Goal: Transaction & Acquisition: Purchase product/service

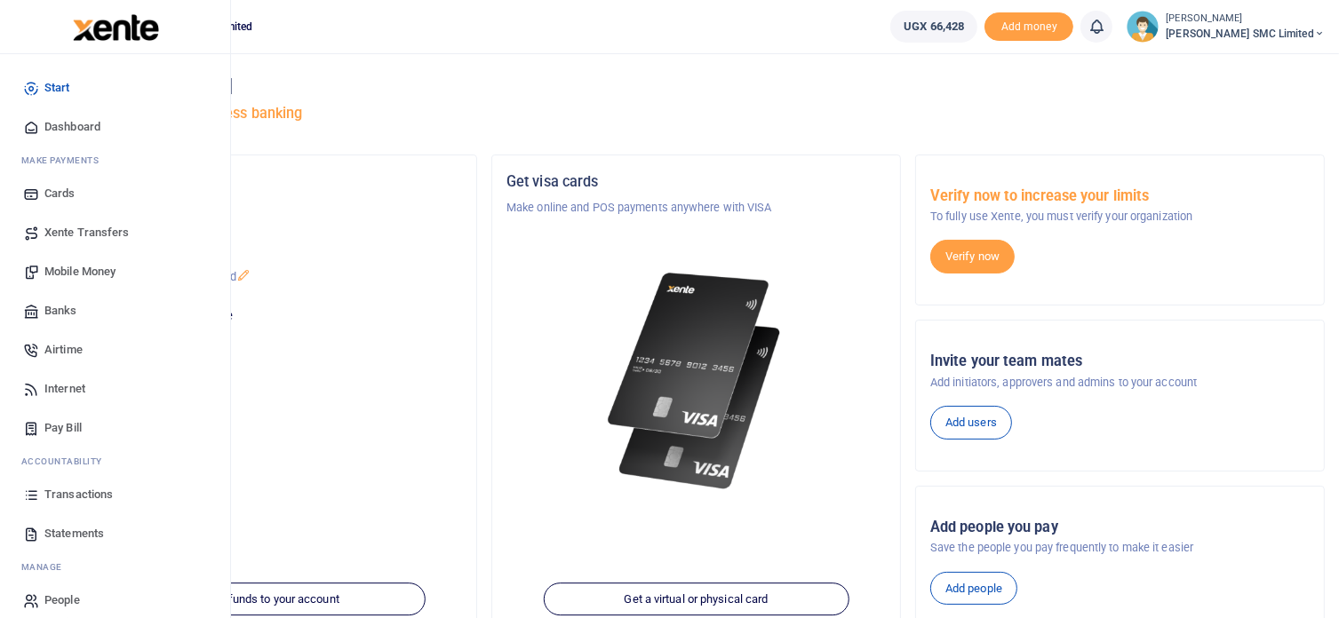
click at [73, 266] on span "Mobile Money" at bounding box center [79, 272] width 71 height 18
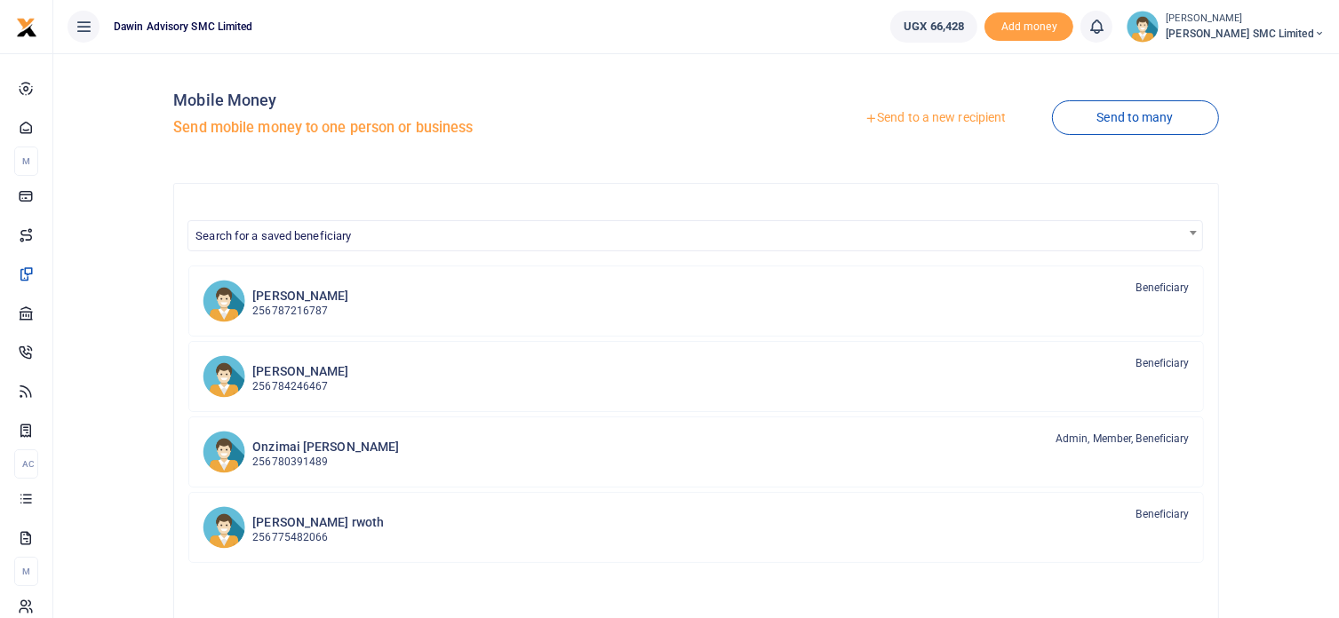
click at [294, 230] on div at bounding box center [669, 309] width 1339 height 618
click at [268, 231] on span "Search for a saved beneficiary" at bounding box center [272, 235] width 155 height 13
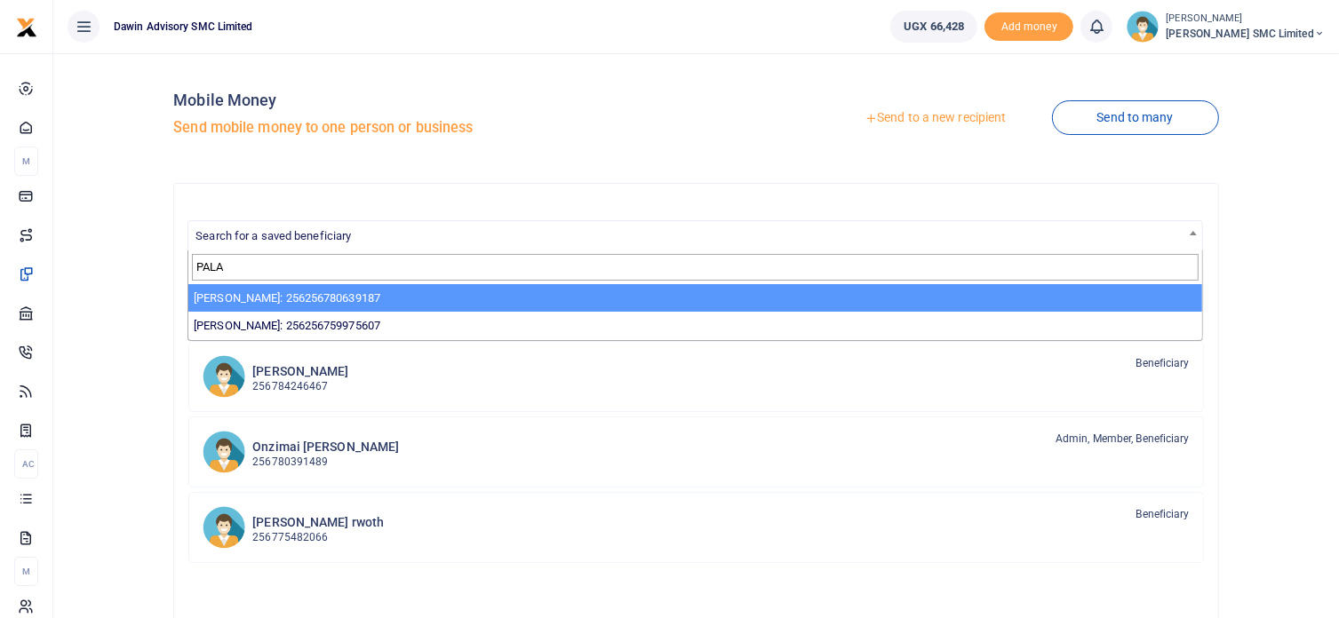
type input "PALA"
select select "3598"
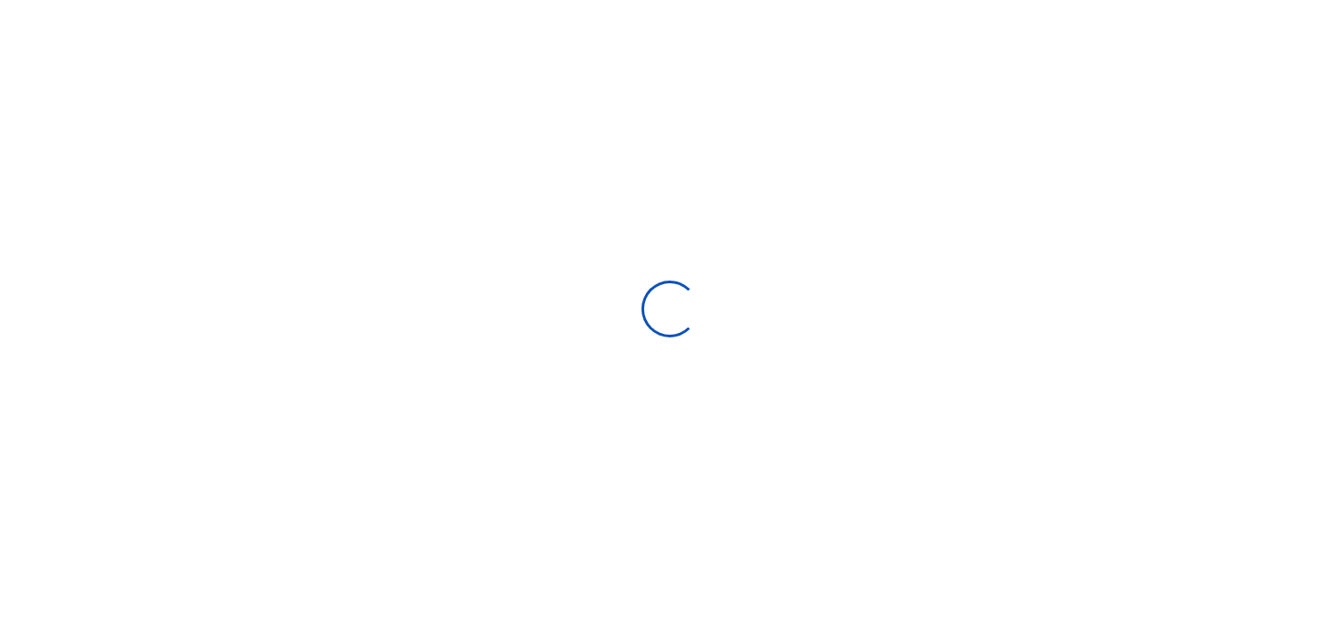
select select
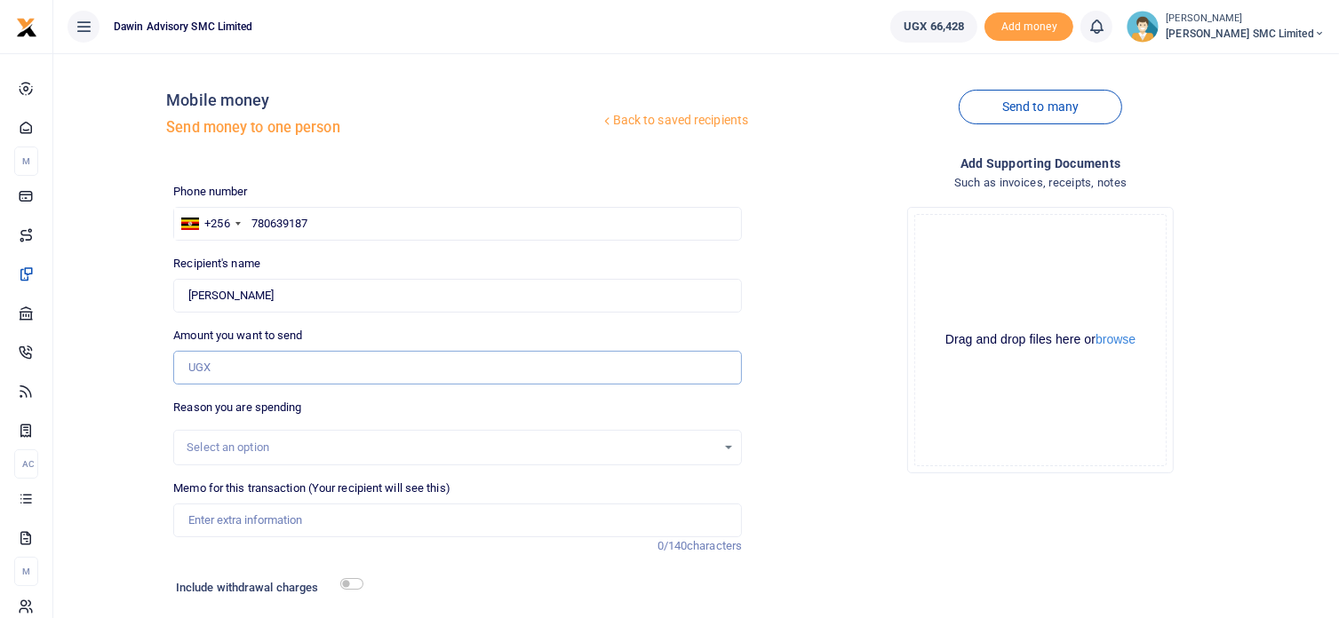
click at [248, 365] on input "Amount you want to send" at bounding box center [457, 368] width 569 height 34
type input "12,000"
click at [784, 411] on div "Drop your files here Drag and drop files here or browse Powered by Uppy" at bounding box center [1040, 340] width 569 height 295
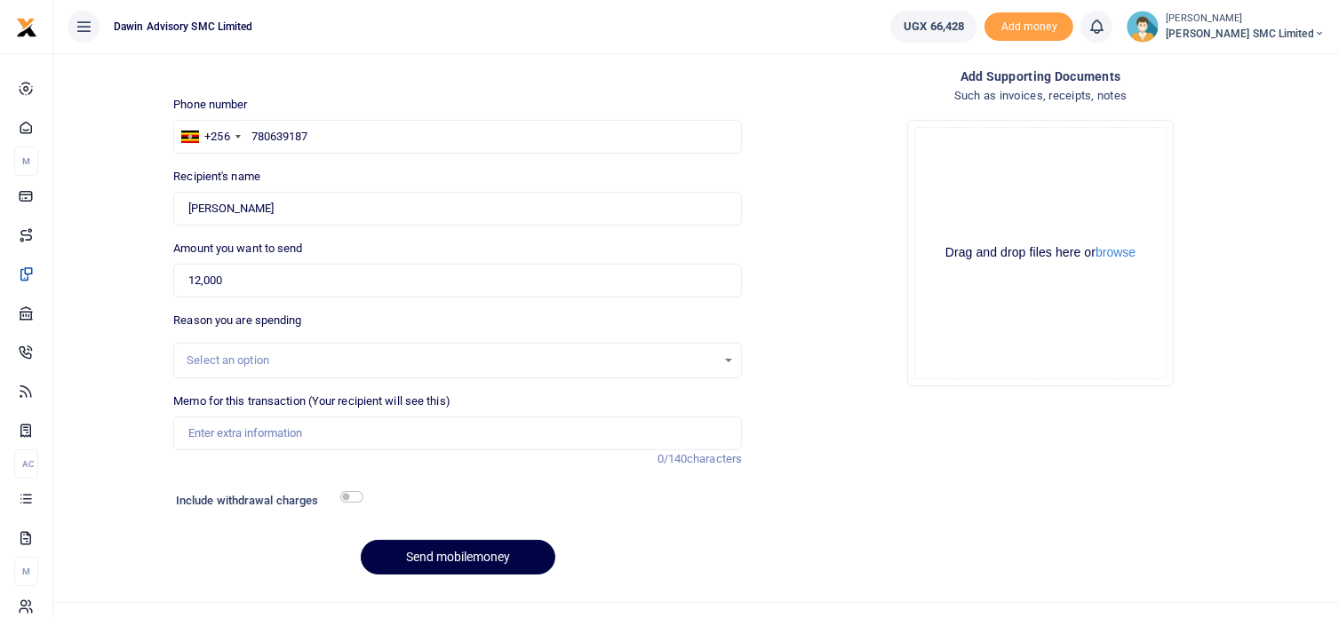
scroll to position [117, 0]
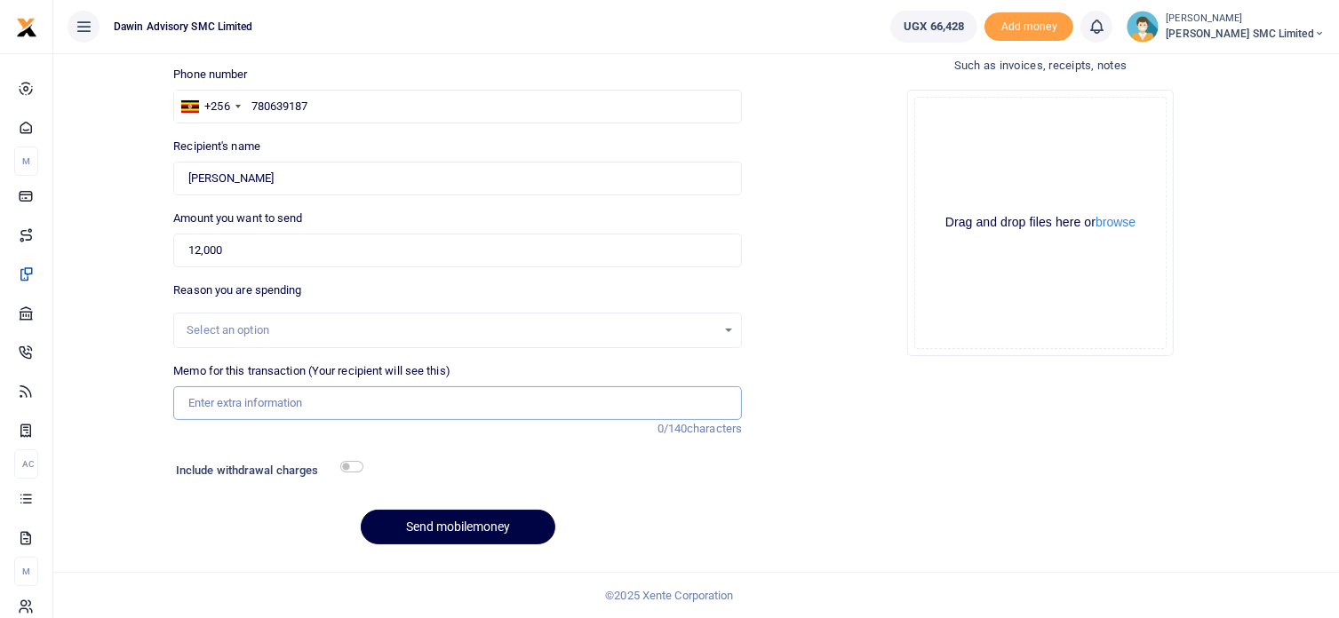
click at [309, 415] on input "Memo for this transaction (Your recipient will see this)" at bounding box center [457, 403] width 569 height 34
click at [354, 403] on input "Being payment for August salary bill DWF155" at bounding box center [457, 403] width 569 height 34
type input "Being payment for Sanding paper roll bill DWF155"
click at [818, 478] on div "Add supporting Documents Such as invoices, receipts, notes Drop your files here…" at bounding box center [1040, 297] width 583 height 522
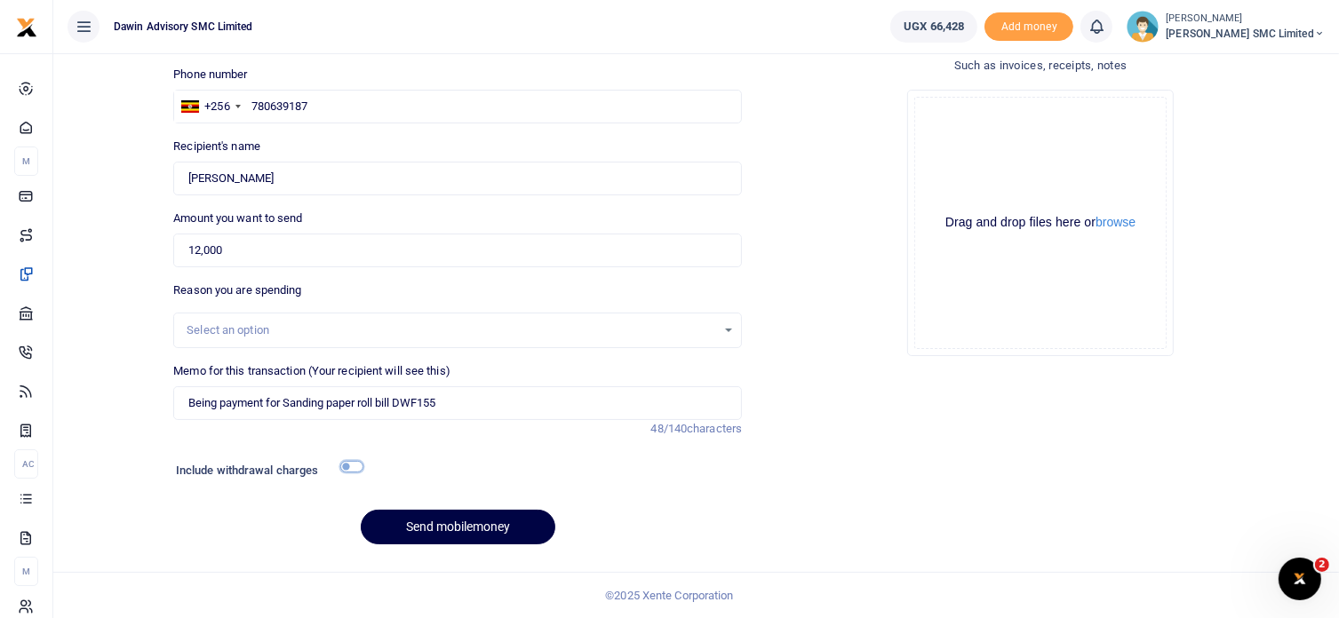
click at [359, 466] on input "checkbox" at bounding box center [351, 467] width 23 height 12
checkbox input "true"
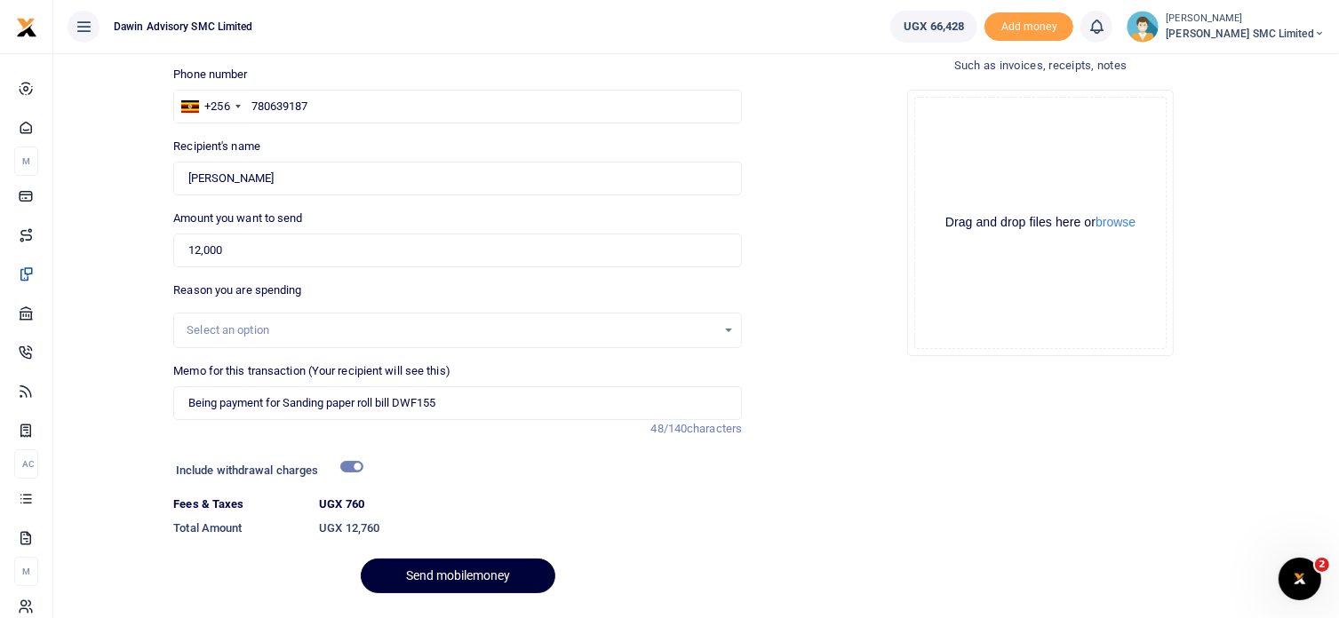
click at [444, 581] on button "Send mobilemoney" at bounding box center [458, 576] width 195 height 35
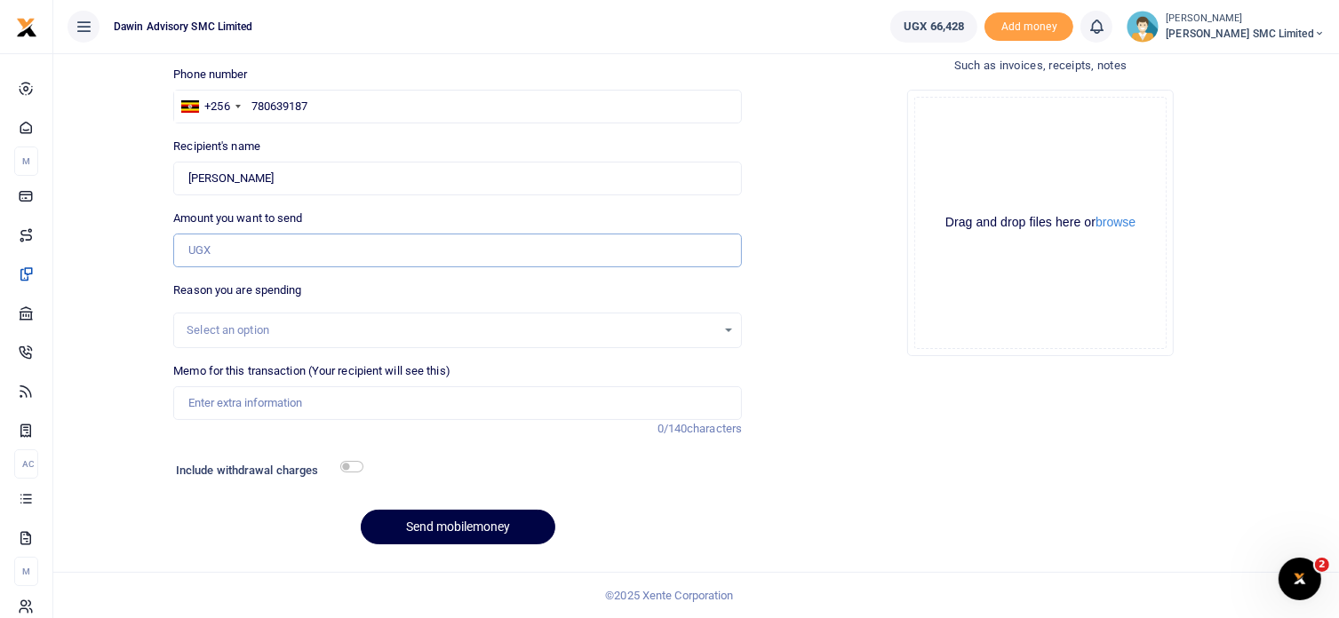
click at [229, 255] on input "Amount you want to send" at bounding box center [457, 251] width 569 height 34
type input "90,000"
click at [257, 395] on input "Memo for this transaction (Your recipient will see this)" at bounding box center [457, 403] width 569 height 34
click at [355, 404] on input "Being payment for August salary bill DWF054" at bounding box center [457, 403] width 569 height 34
click at [446, 398] on input "Being payment for Timber processing bill DWF054" at bounding box center [457, 403] width 569 height 34
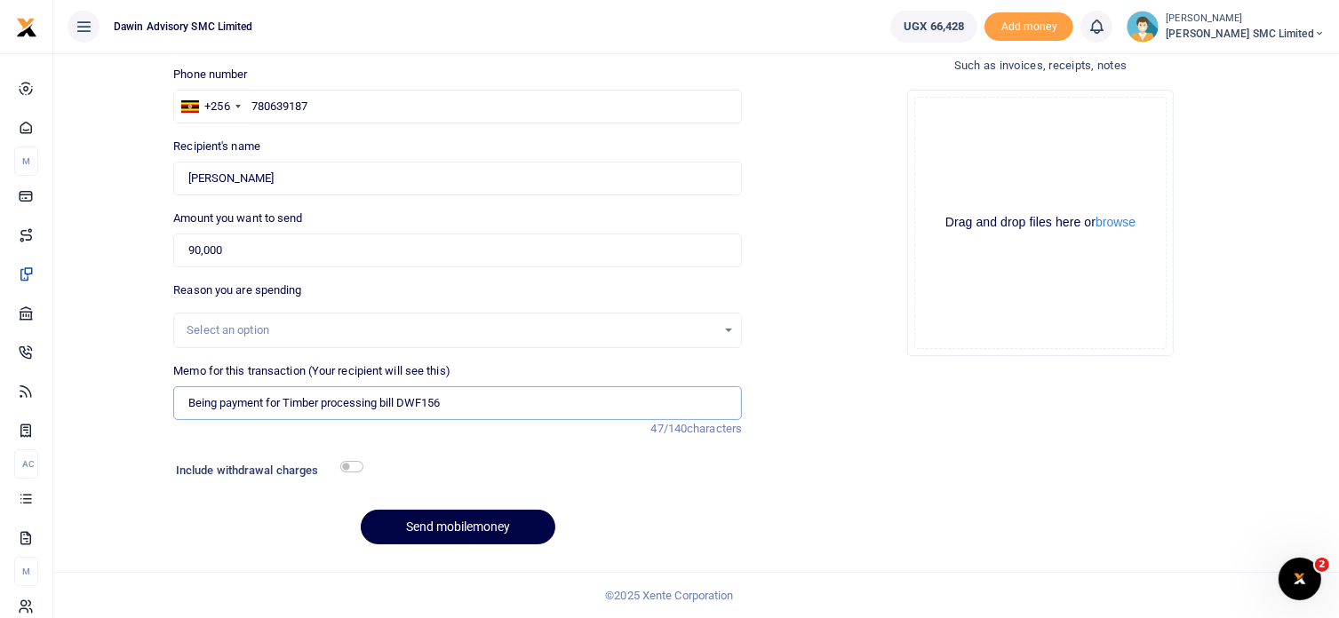
type input "Being payment for Timber processing bill DWF156"
click at [347, 465] on input "checkbox" at bounding box center [351, 467] width 23 height 12
checkbox input "true"
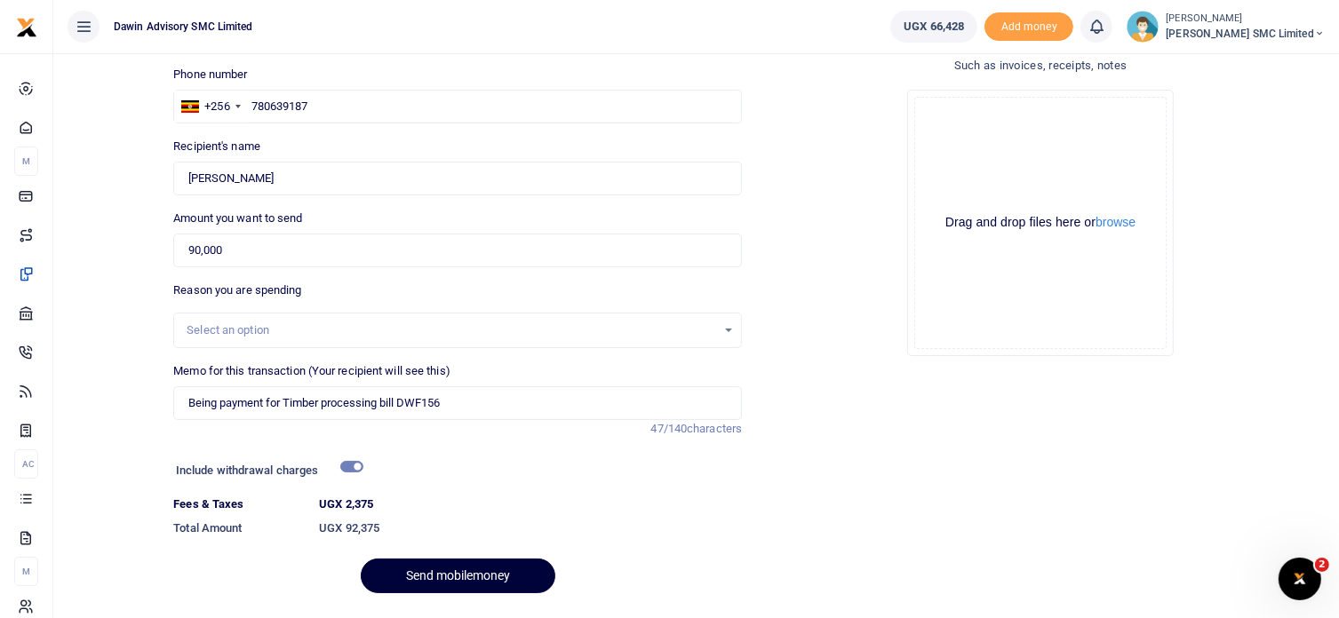
click at [412, 568] on button "Send mobilemoney" at bounding box center [458, 576] width 195 height 35
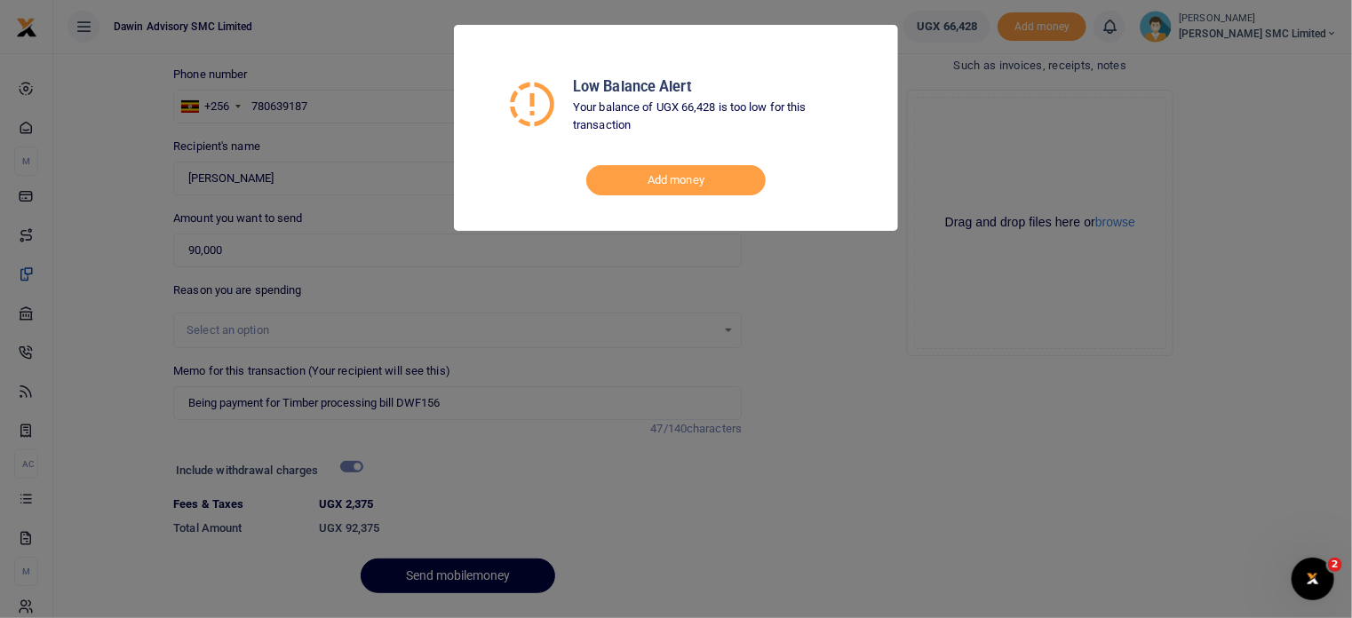
click at [602, 441] on div "Low Balance Alert Your balance of UGX 66,428 is too low for this transaction Ad…" at bounding box center [676, 309] width 1352 height 618
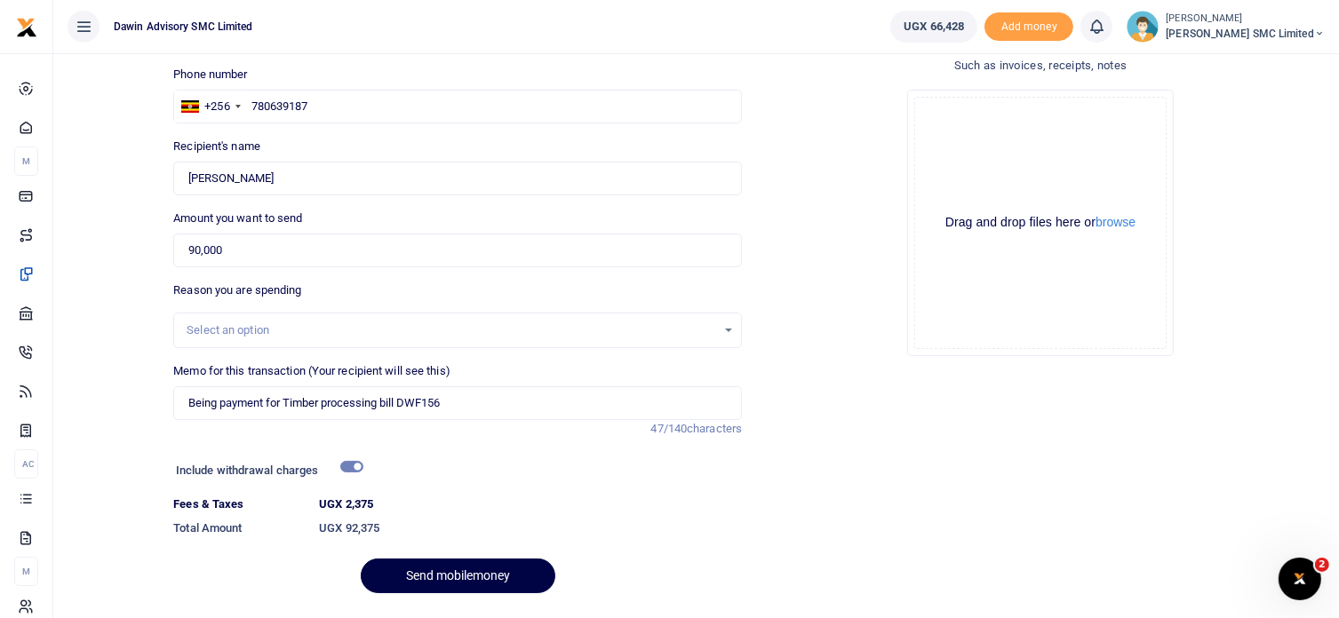
click at [871, 358] on div "Drop your files here Drag and drop files here or browse Powered by Uppy" at bounding box center [1040, 223] width 569 height 295
